Goal: Register for event/course

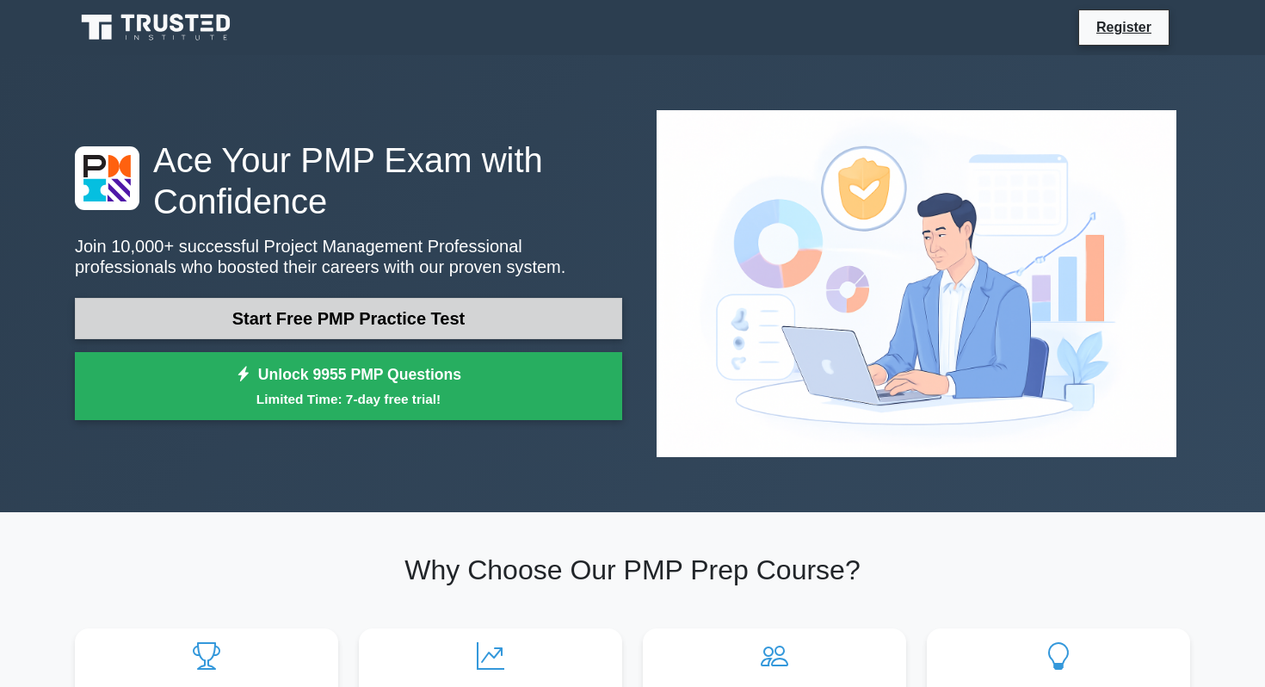
click at [286, 298] on link "Start Free PMP Practice Test" at bounding box center [348, 318] width 547 height 41
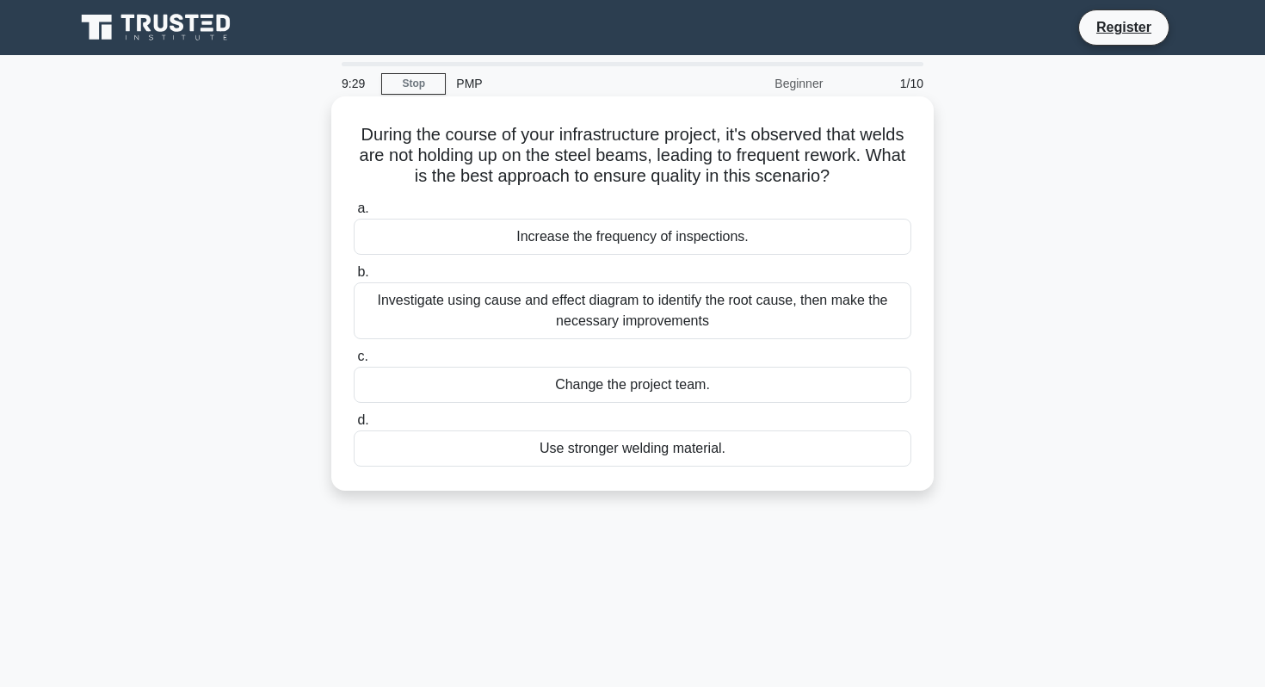
click at [385, 309] on div "Investigate using cause and effect diagram to identify the root cause, then mak…" at bounding box center [633, 310] width 558 height 57
click at [354, 278] on input "b. Investigate using cause and effect diagram to identify the root cause, then …" at bounding box center [354, 272] width 0 height 11
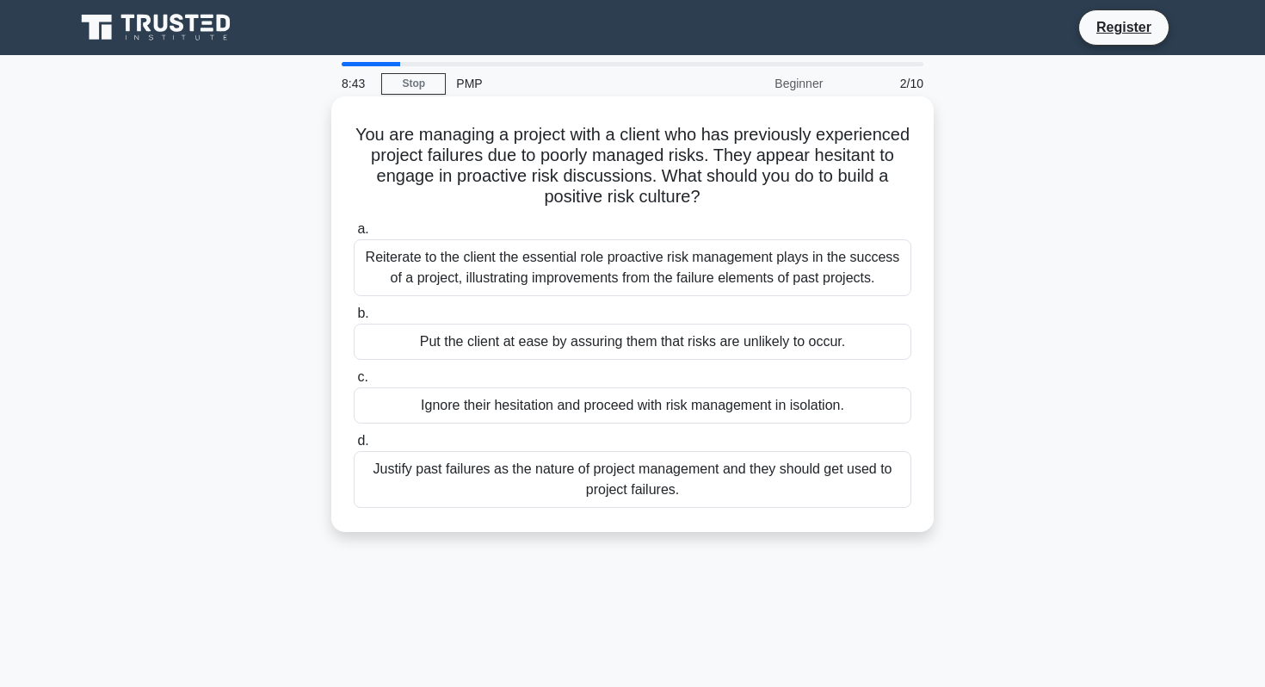
click at [418, 265] on div "Reiterate to the client the essential role proactive risk management plays in t…" at bounding box center [633, 267] width 558 height 57
click at [354, 235] on input "a. Reiterate to the client the essential role proactive risk management plays i…" at bounding box center [354, 229] width 0 height 11
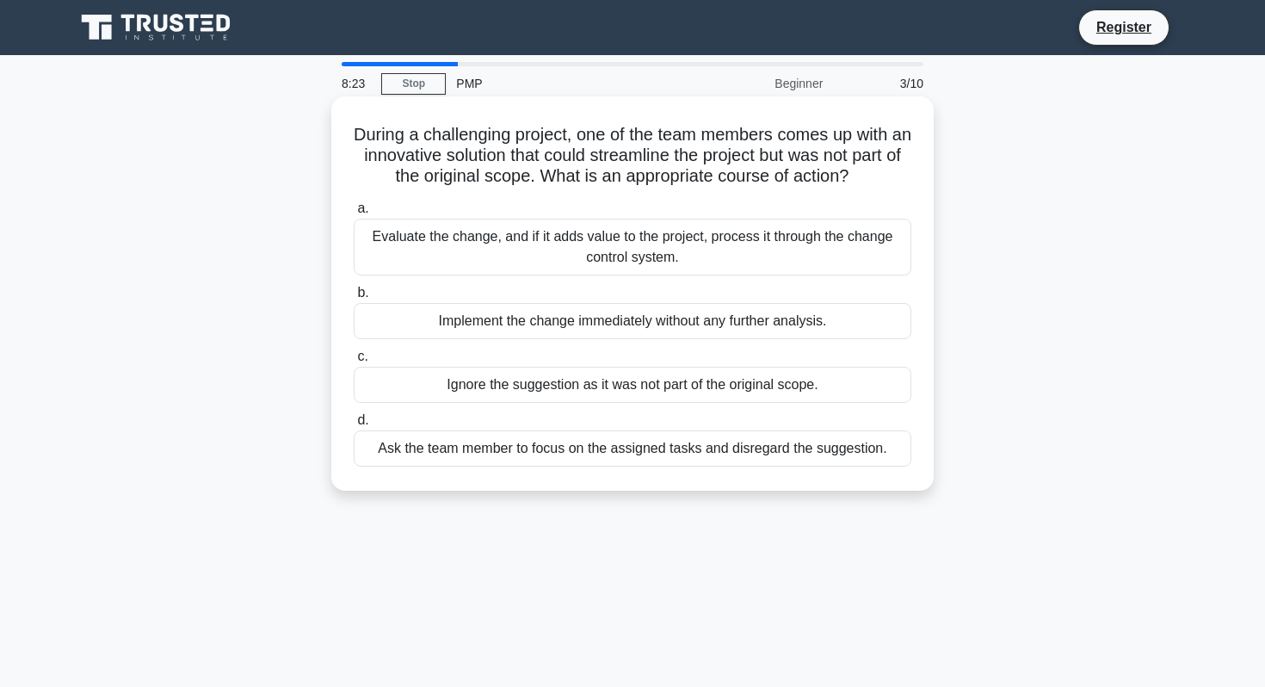
click at [403, 237] on div "Evaluate the change, and if it adds value to the project, process it through th…" at bounding box center [633, 247] width 558 height 57
click at [354, 214] on input "a. Evaluate the change, and if it adds value to the project, process it through…" at bounding box center [354, 208] width 0 height 11
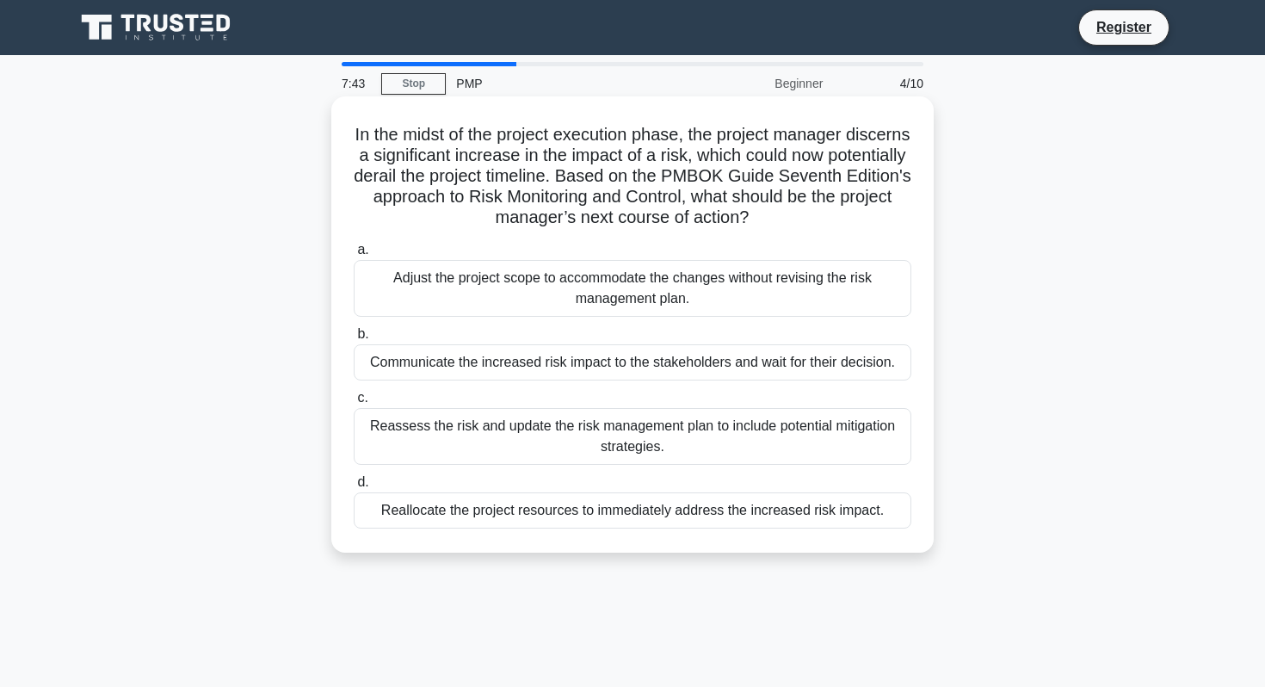
click at [395, 424] on div "Reassess the risk and update the risk management plan to include potential miti…" at bounding box center [633, 436] width 558 height 57
click at [354, 404] on input "c. Reassess the risk and update the risk management plan to include potential m…" at bounding box center [354, 398] width 0 height 11
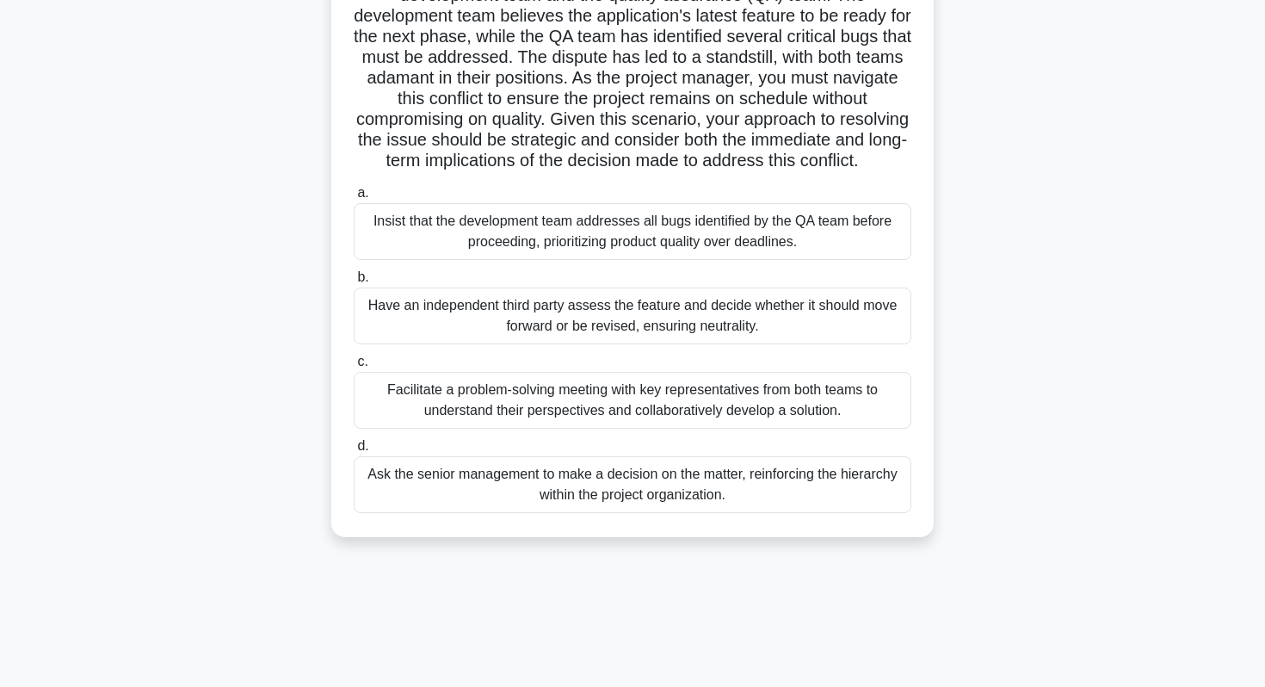
scroll to position [195, 0]
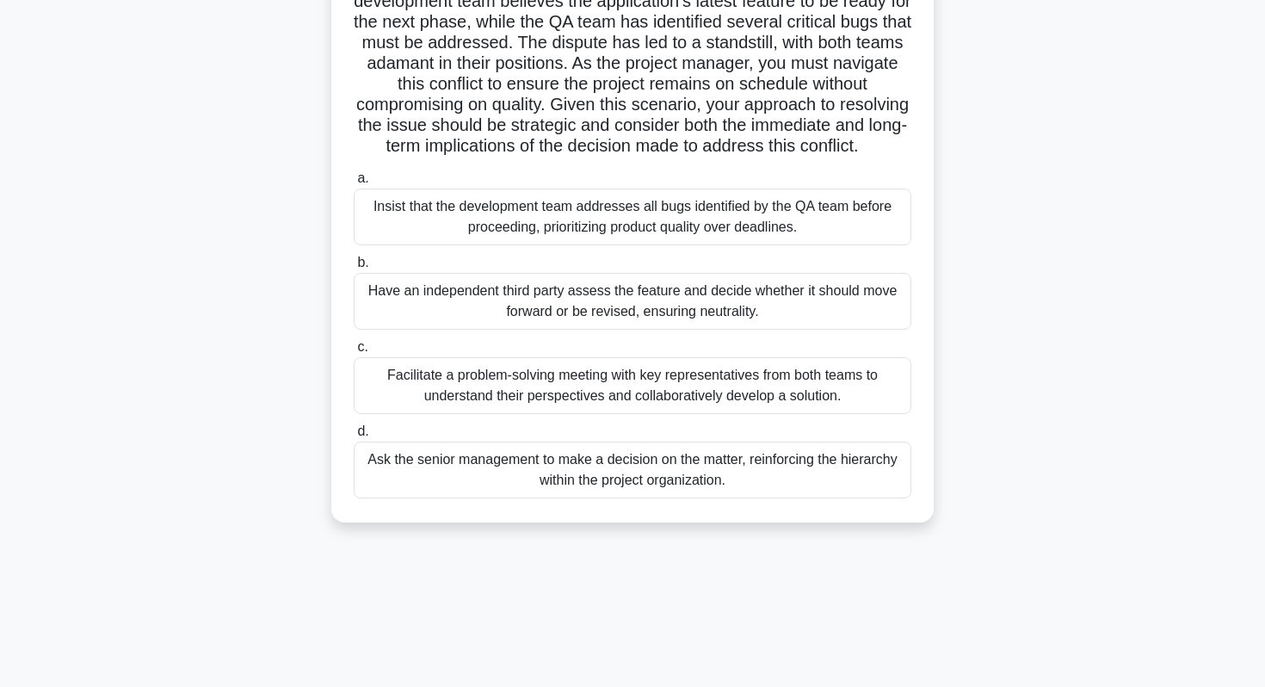
click at [405, 378] on div "Facilitate a problem-solving meeting with key representatives from both teams t…" at bounding box center [633, 385] width 558 height 57
click at [354, 353] on input "c. Facilitate a problem-solving meeting with key representatives from both team…" at bounding box center [354, 347] width 0 height 11
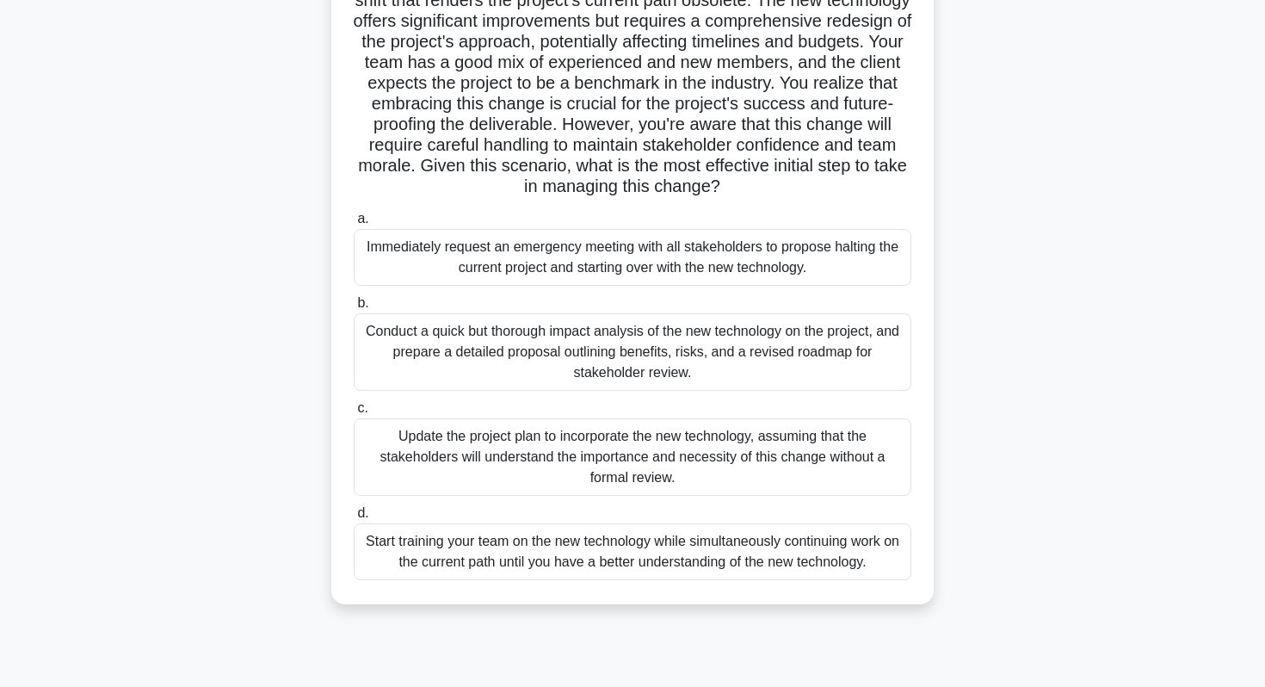
scroll to position [189, 0]
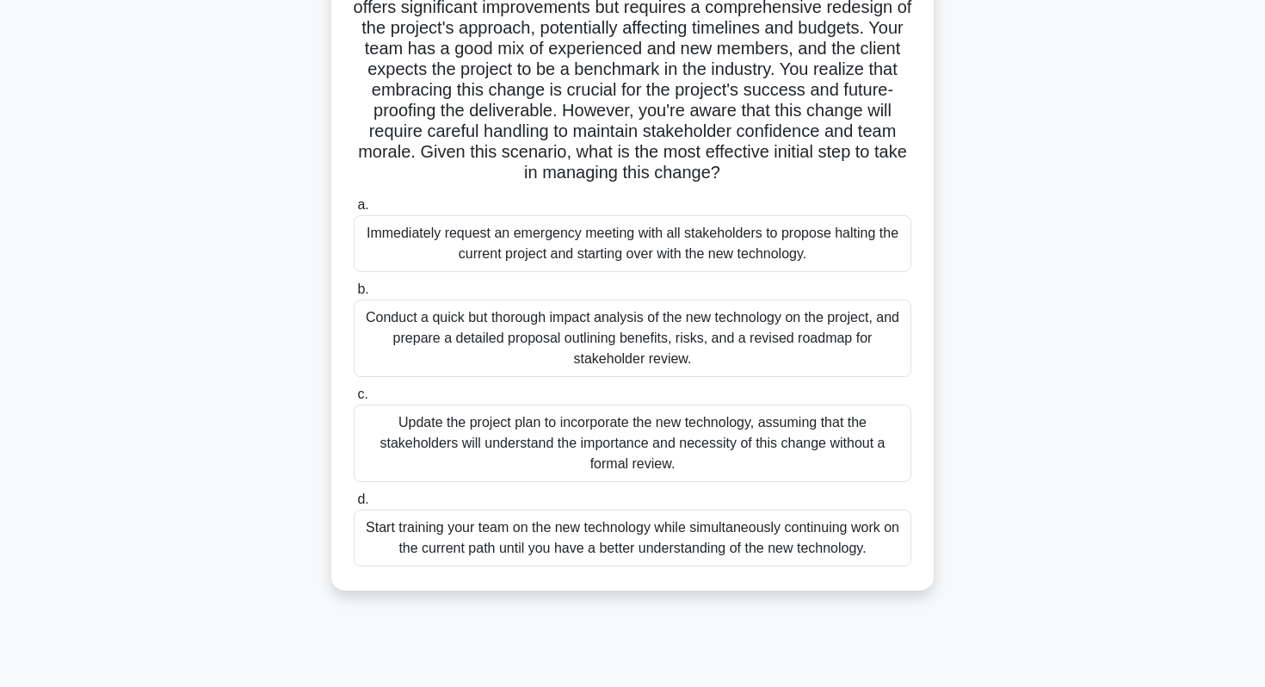
click at [404, 334] on div "Conduct a quick but thorough impact analysis of the new technology on the proje…" at bounding box center [633, 338] width 558 height 77
click at [354, 295] on input "b. Conduct a quick but thorough impact analysis of the new technology on the pr…" at bounding box center [354, 289] width 0 height 11
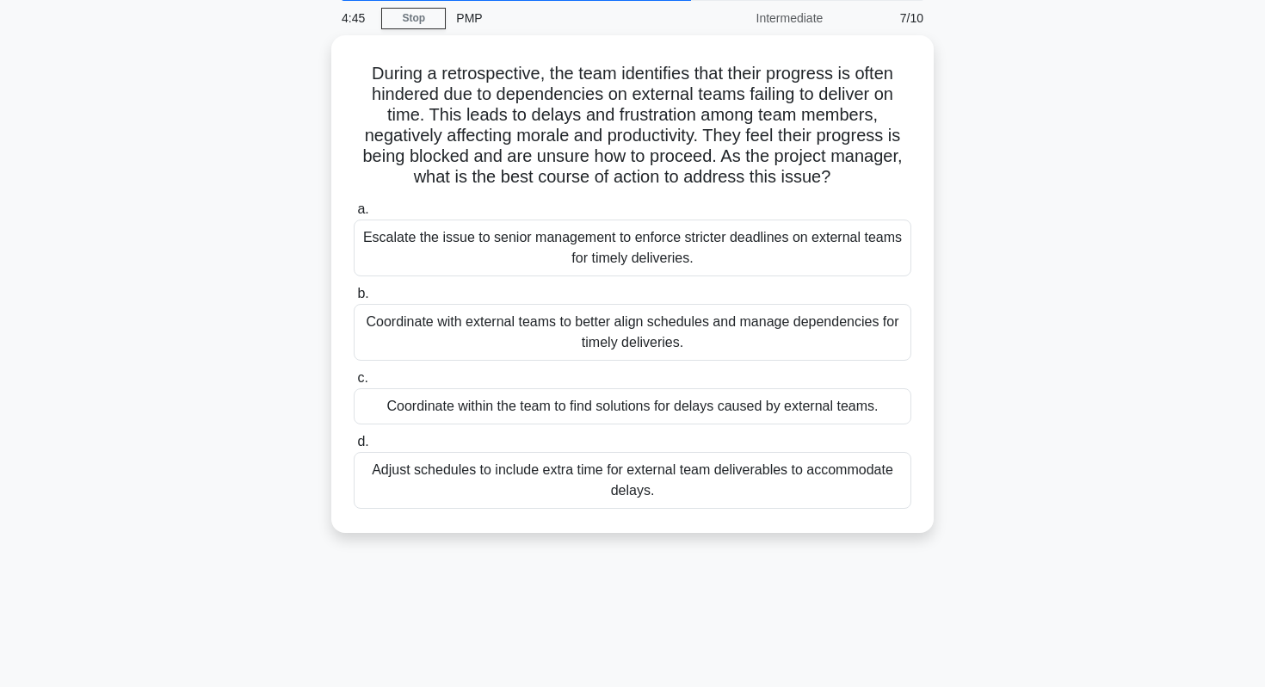
scroll to position [0, 0]
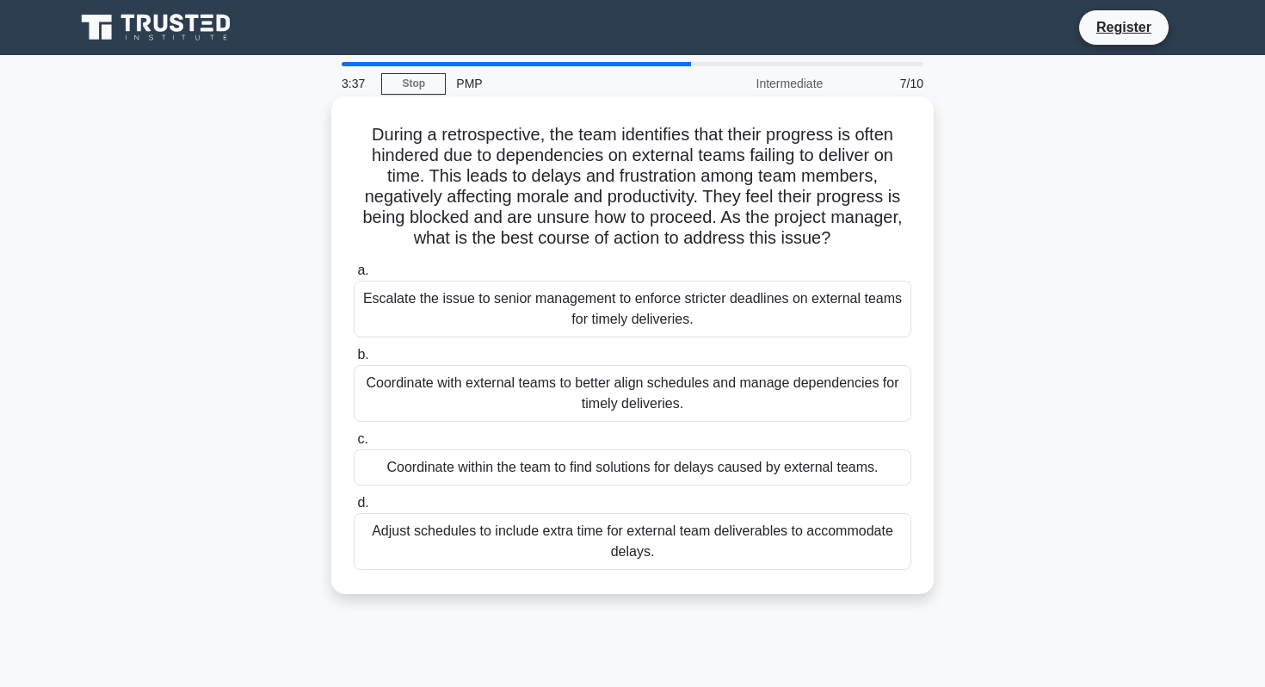
click at [375, 389] on div "Coordinate with external teams to better align schedules and manage dependencie…" at bounding box center [633, 393] width 558 height 57
click at [354, 361] on input "b. Coordinate with external teams to better align schedules and manage dependen…" at bounding box center [354, 354] width 0 height 11
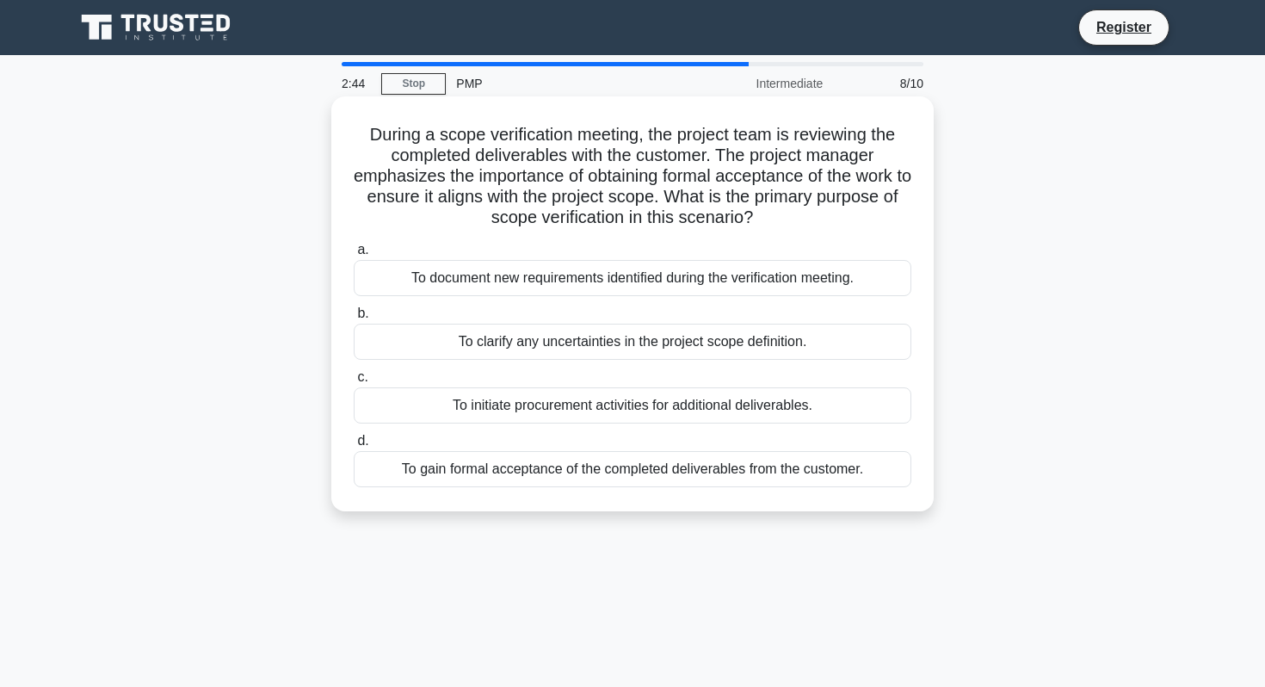
click at [417, 472] on div "To gain formal acceptance of the completed deliverables from the customer." at bounding box center [633, 469] width 558 height 36
click at [354, 447] on input "d. To gain formal acceptance of the completed deliverables from the customer." at bounding box center [354, 441] width 0 height 11
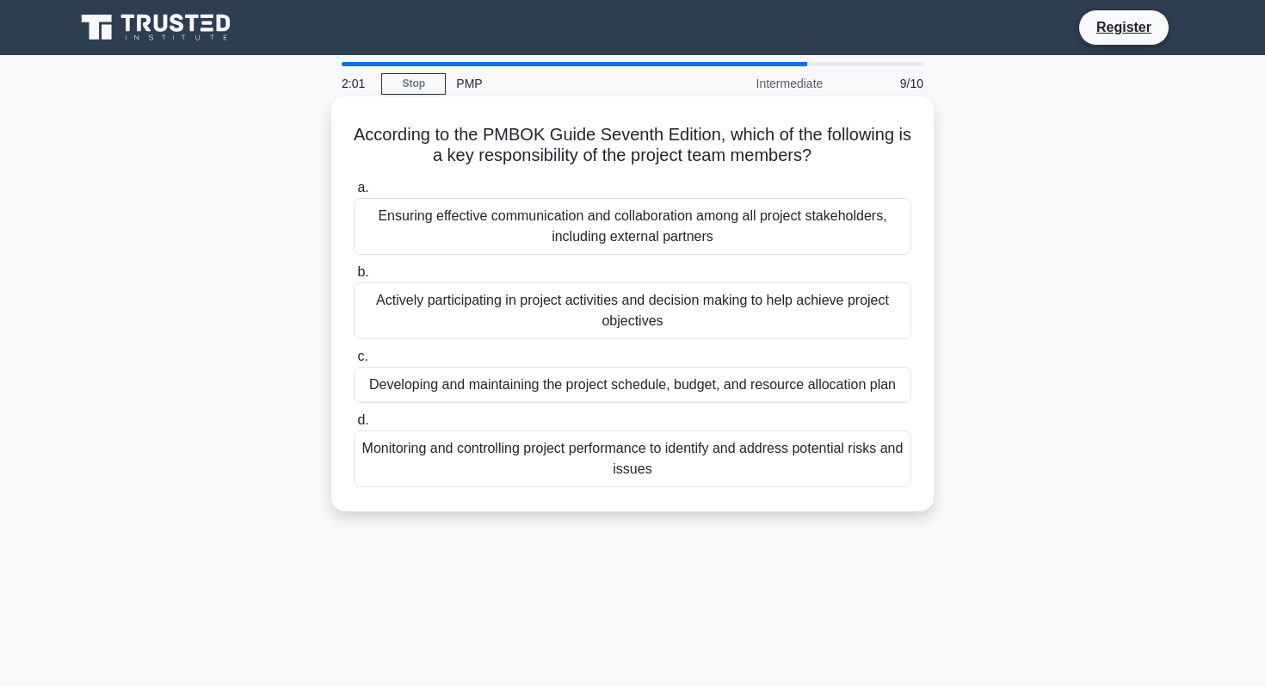
click at [399, 305] on div "Actively participating in project activities and decision making to help achiev…" at bounding box center [633, 310] width 558 height 57
click at [354, 278] on input "b. Actively participating in project activities and decision making to help ach…" at bounding box center [354, 272] width 0 height 11
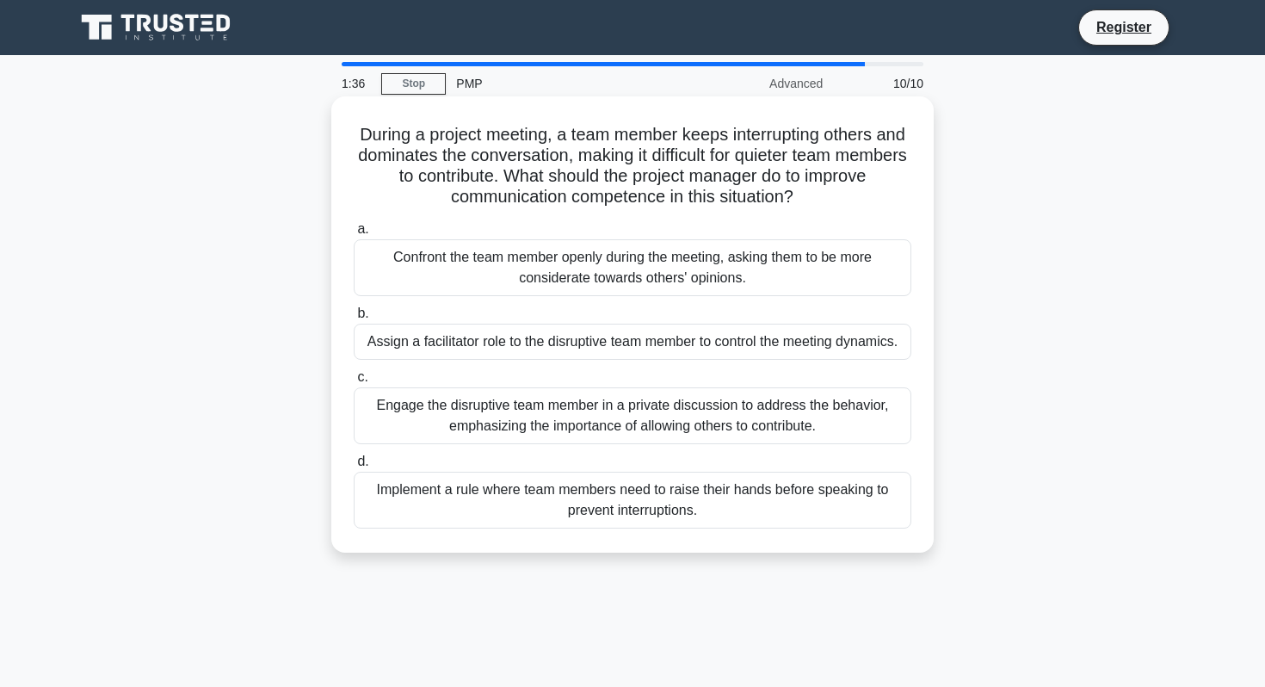
click at [445, 415] on div "Engage the disruptive team member in a private discussion to address the behavi…" at bounding box center [633, 415] width 558 height 57
click at [354, 383] on input "c. Engage the disruptive team member in a private discussion to address the beh…" at bounding box center [354, 377] width 0 height 11
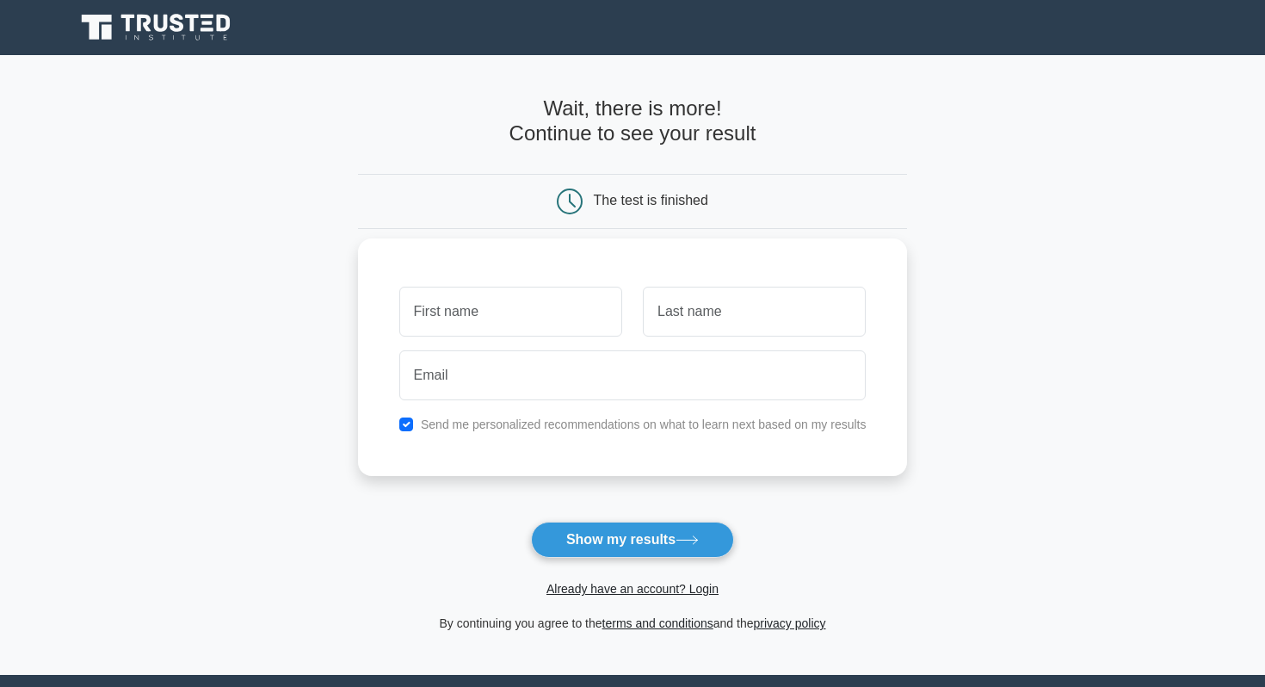
click at [581, 429] on label "Send me personalized recommendations on what to learn next based on my results" at bounding box center [644, 424] width 446 height 14
click at [547, 423] on label "Send me personalized recommendations on what to learn next based on my results" at bounding box center [644, 424] width 446 height 14
click at [405, 420] on input "checkbox" at bounding box center [406, 424] width 14 height 14
checkbox input "false"
click at [453, 316] on input "text" at bounding box center [510, 312] width 223 height 50
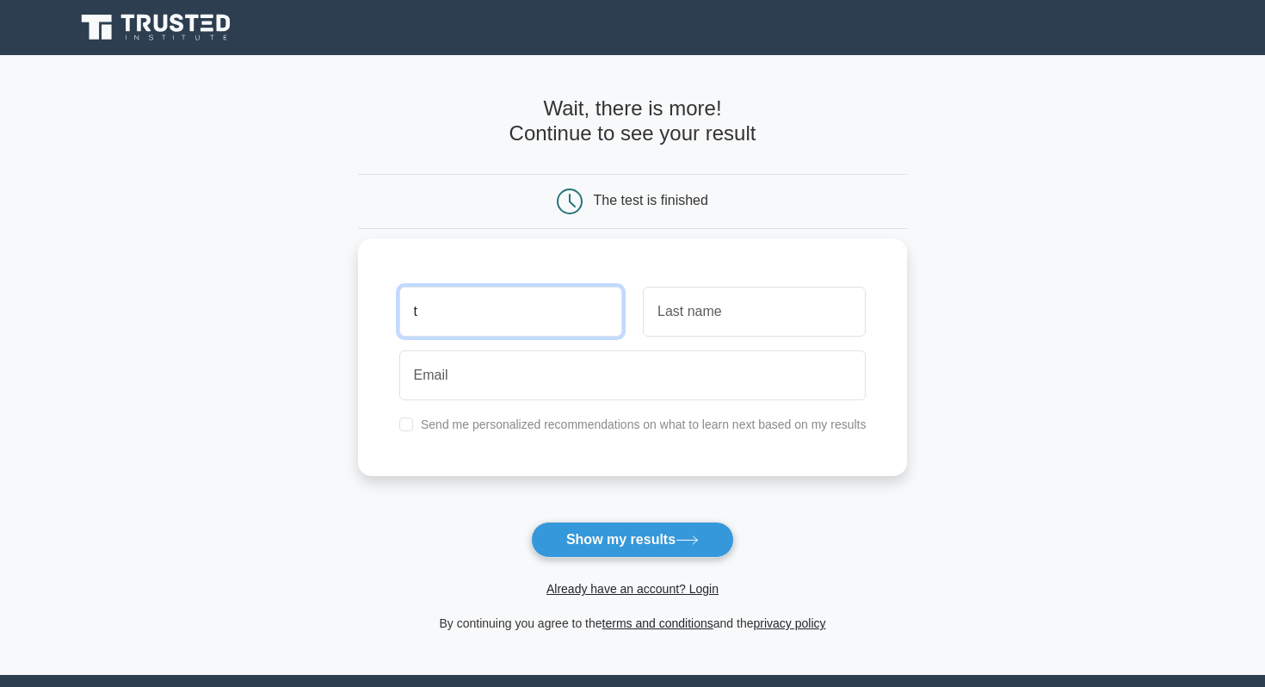
click at [453, 316] on input "t" at bounding box center [510, 312] width 223 height 50
click at [450, 316] on input "t" at bounding box center [510, 312] width 223 height 50
type input "g"
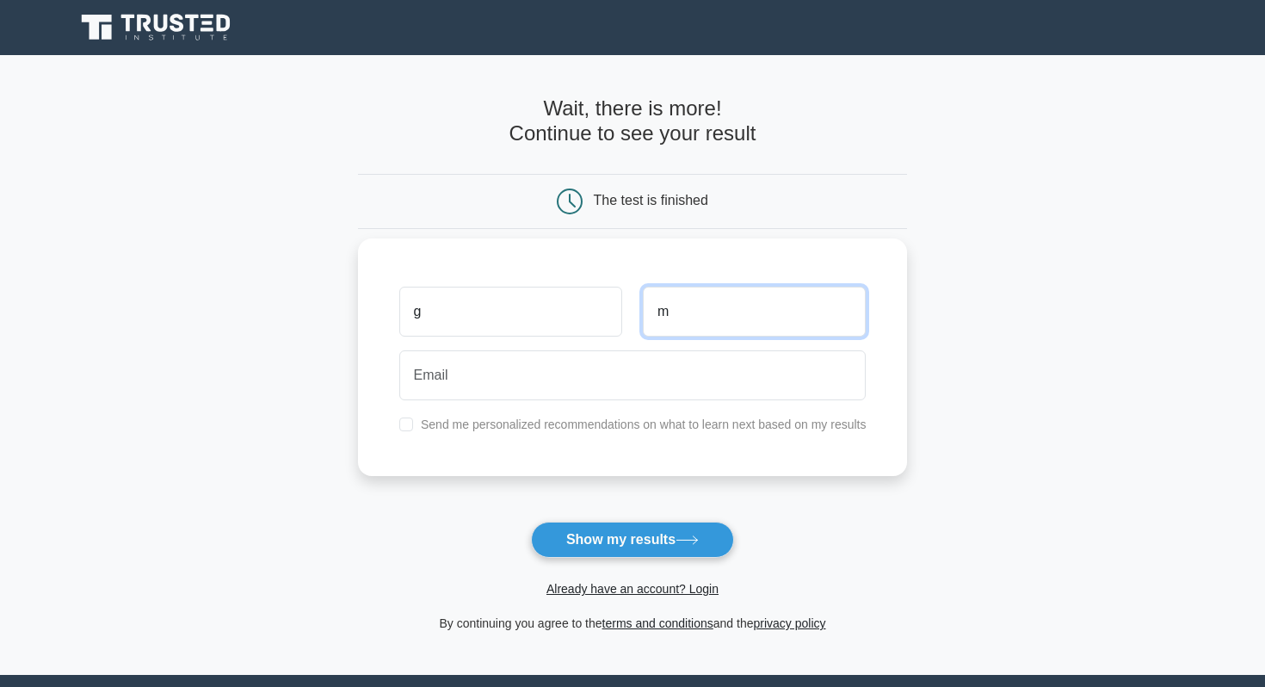
type input "m"
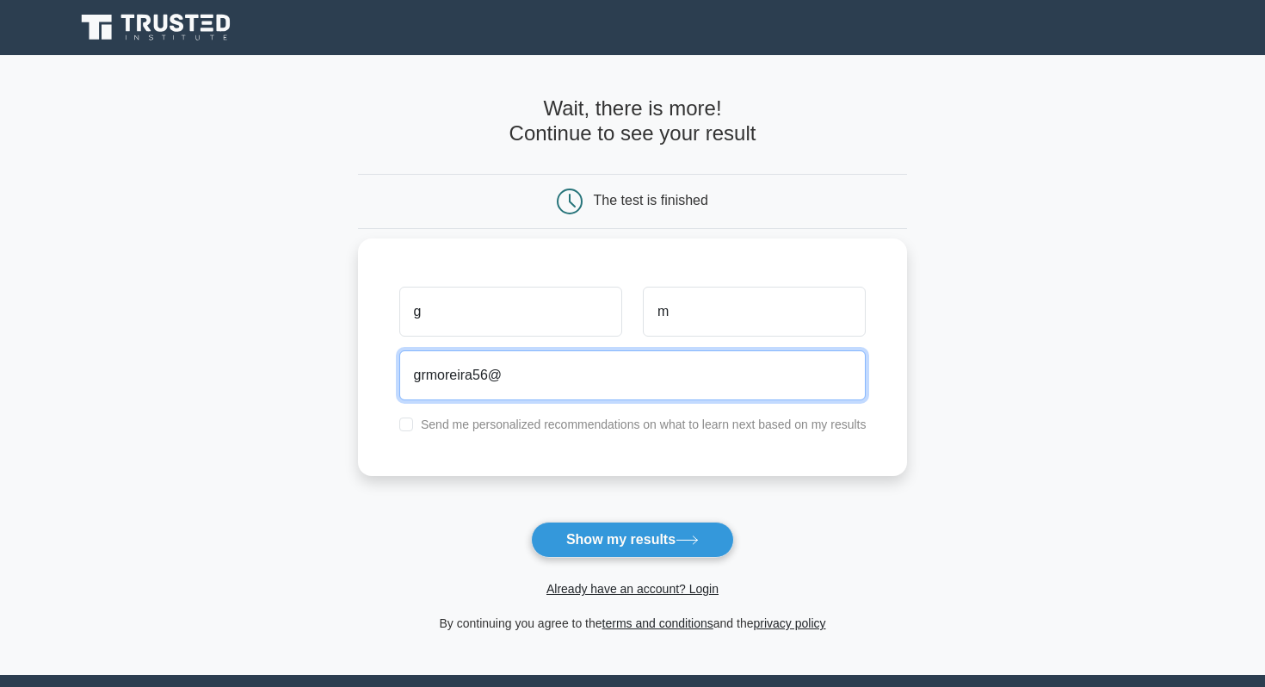
type input "grmoreira56@gmail.com"
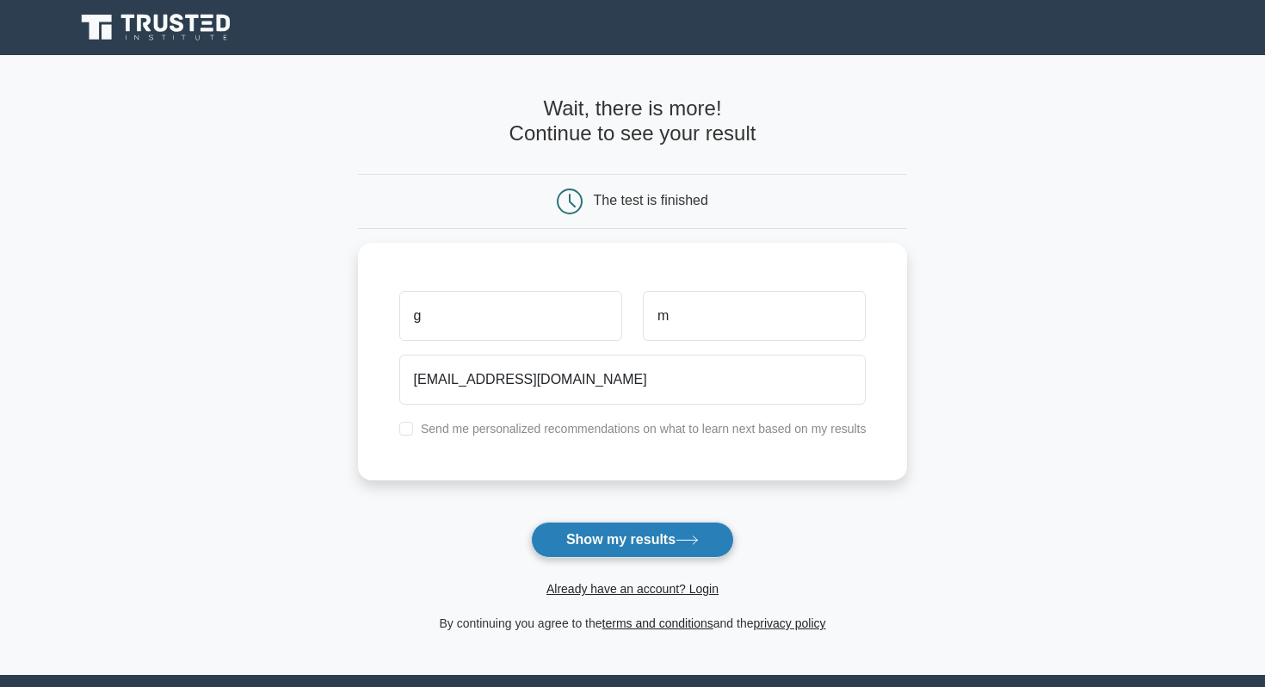
click at [588, 538] on button "Show my results" at bounding box center [632, 540] width 203 height 36
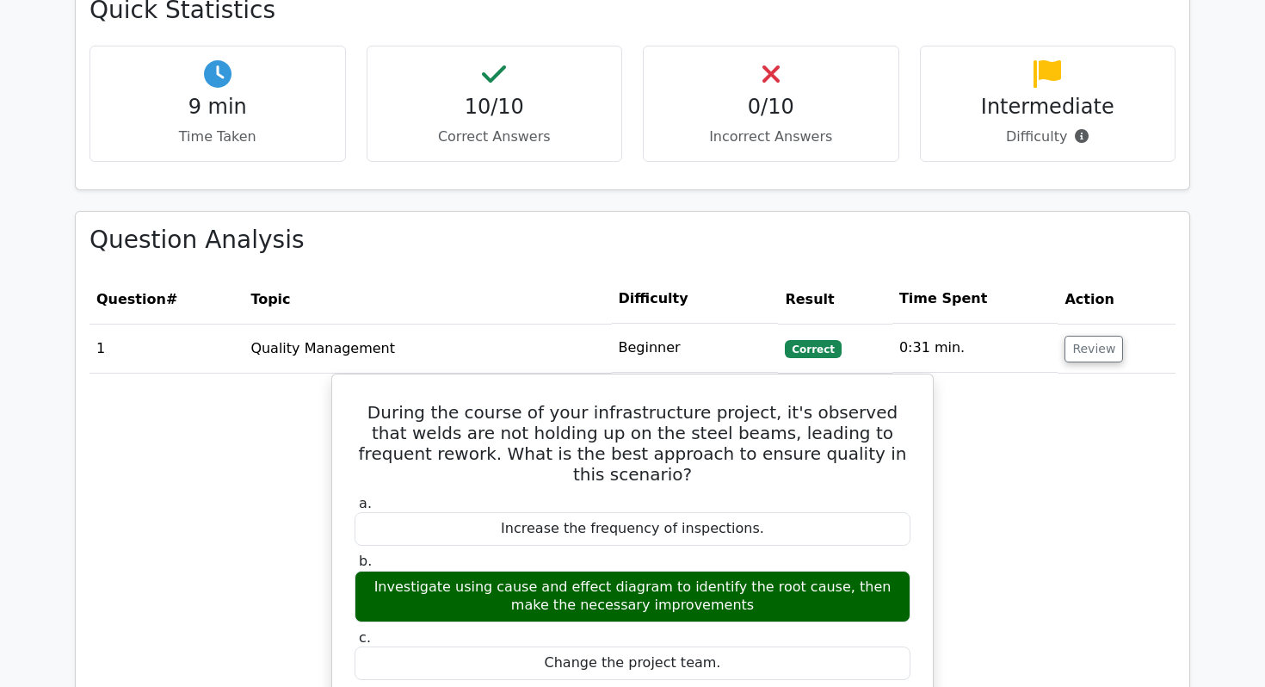
scroll to position [1266, 0]
